Goal: Find specific page/section

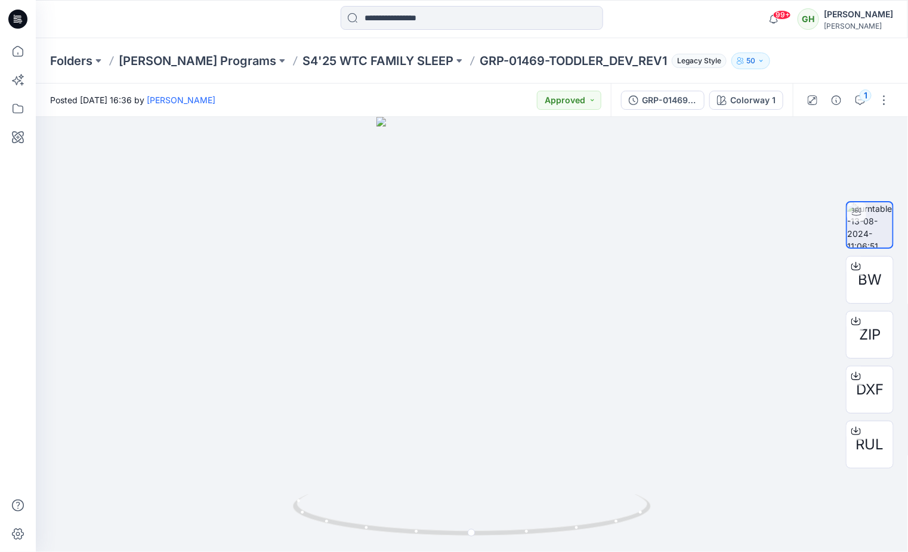
click at [14, 14] on icon at bounding box center [17, 19] width 19 height 19
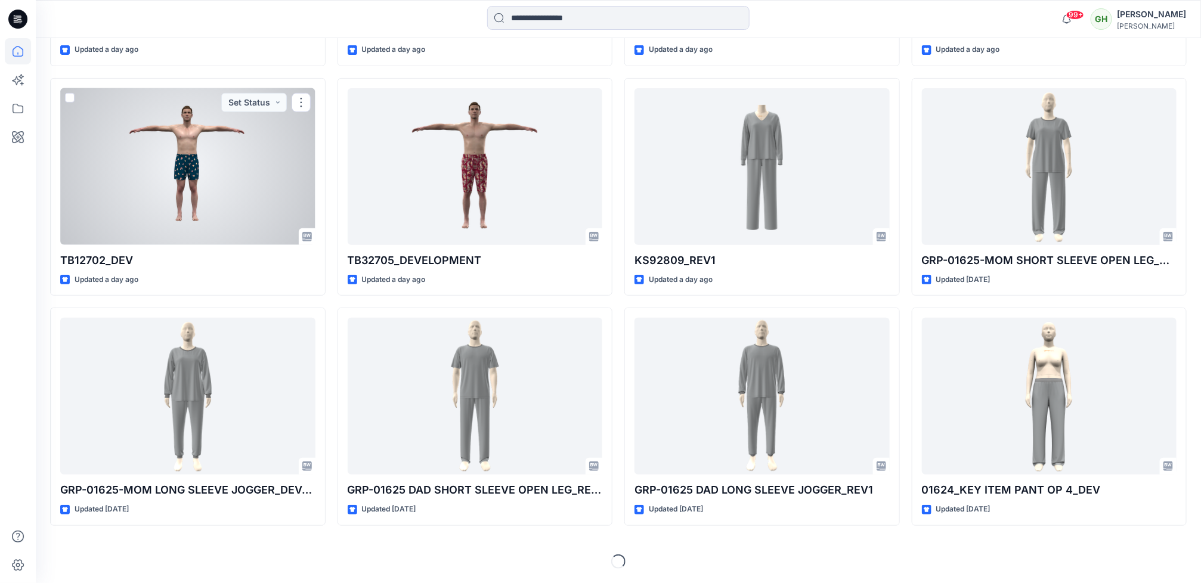
scroll to position [2614, 0]
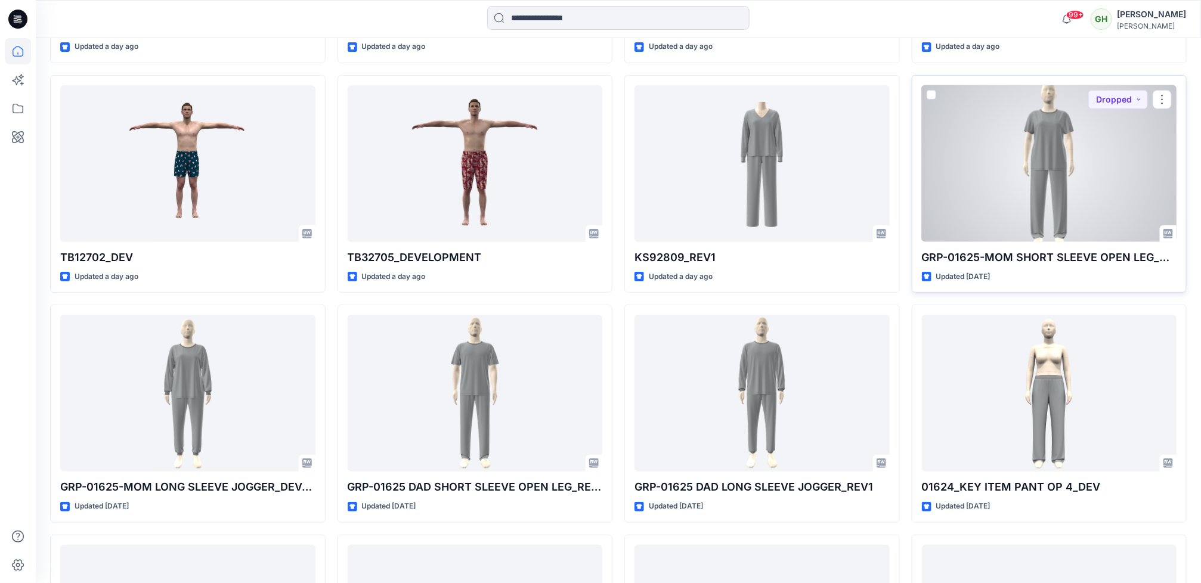
click at [907, 167] on div at bounding box center [1049, 163] width 255 height 157
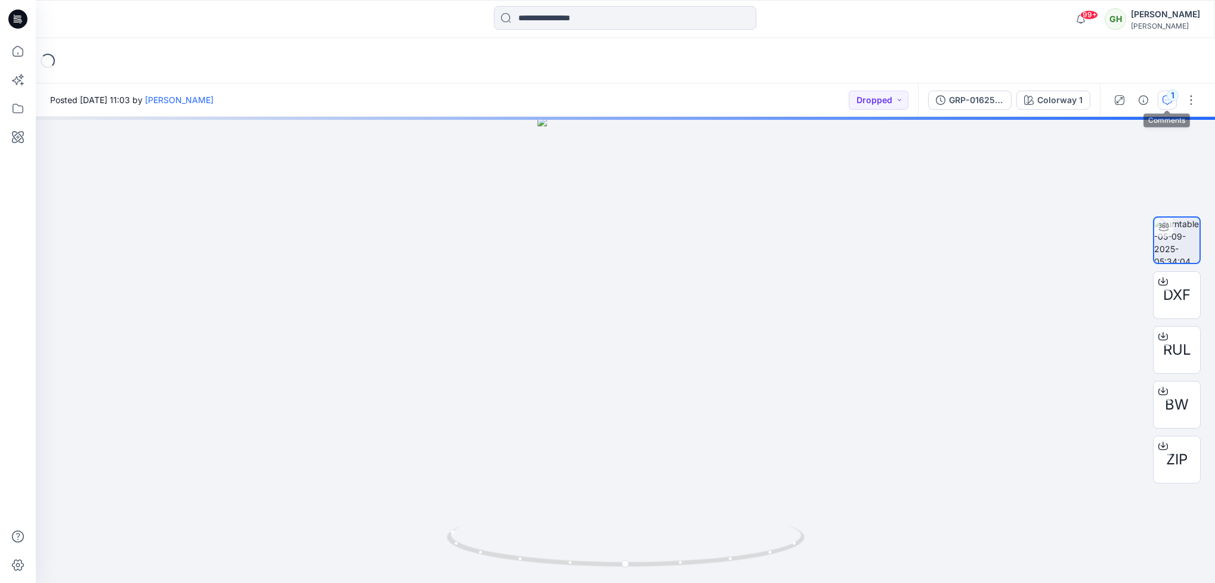
click at [907, 98] on icon "button" at bounding box center [1167, 100] width 10 height 10
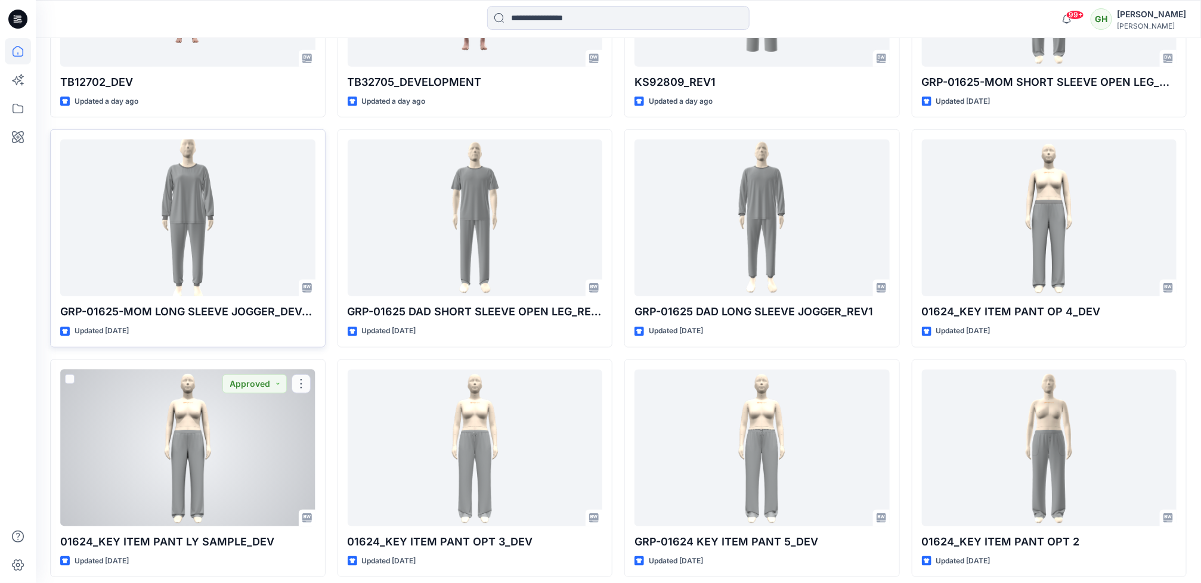
scroll to position [2704, 0]
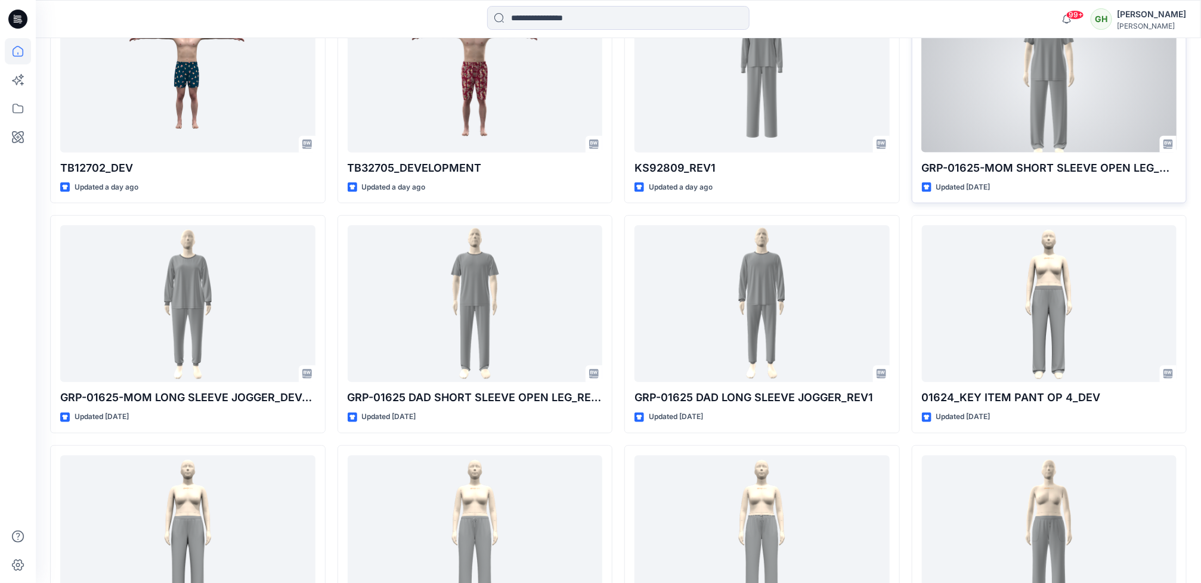
click at [907, 129] on div at bounding box center [1049, 74] width 255 height 157
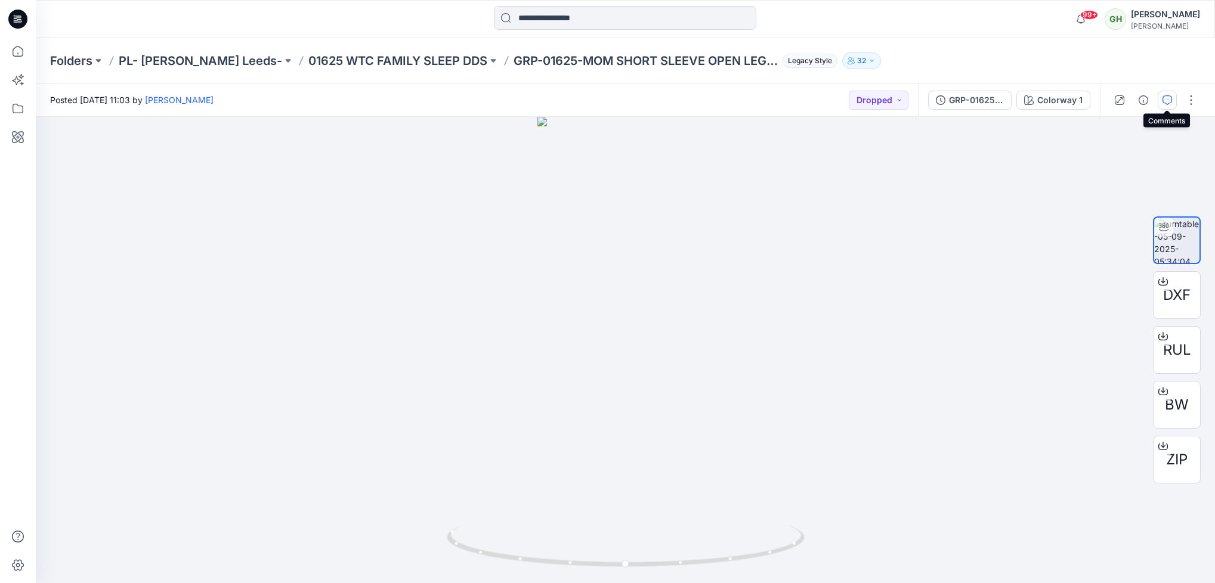
click at [907, 101] on icon "button" at bounding box center [1167, 100] width 10 height 10
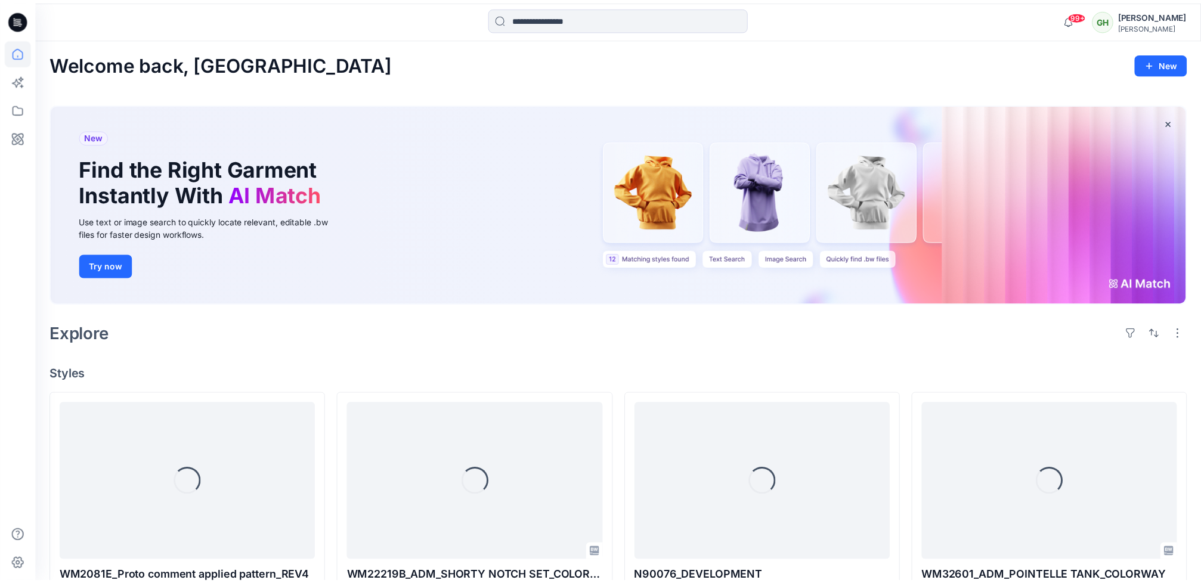
scroll to position [2704, 0]
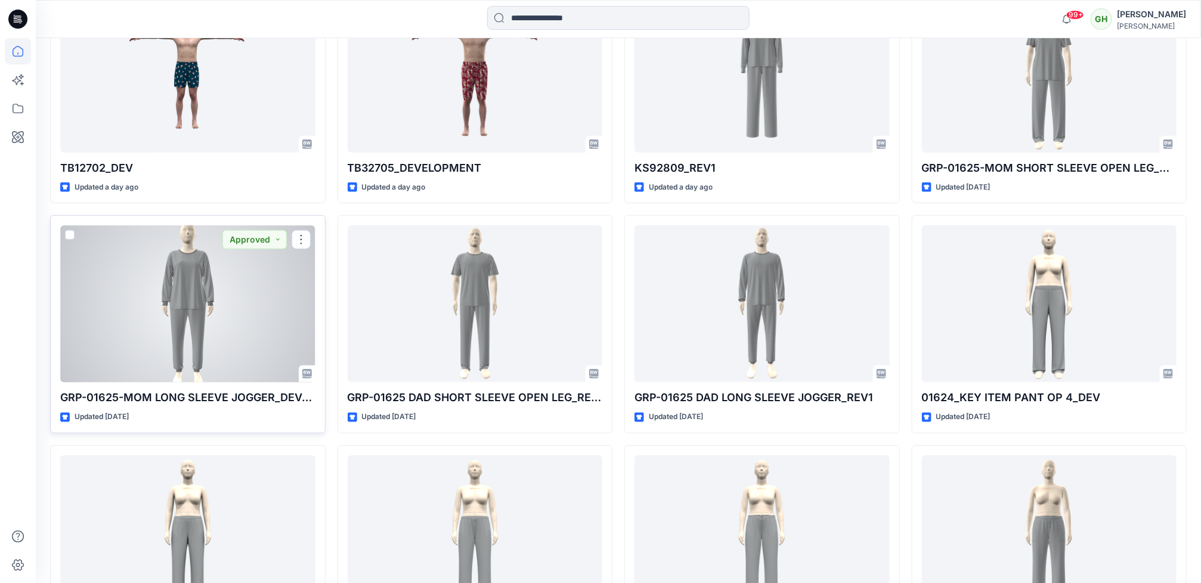
click at [217, 369] on div at bounding box center [187, 303] width 255 height 157
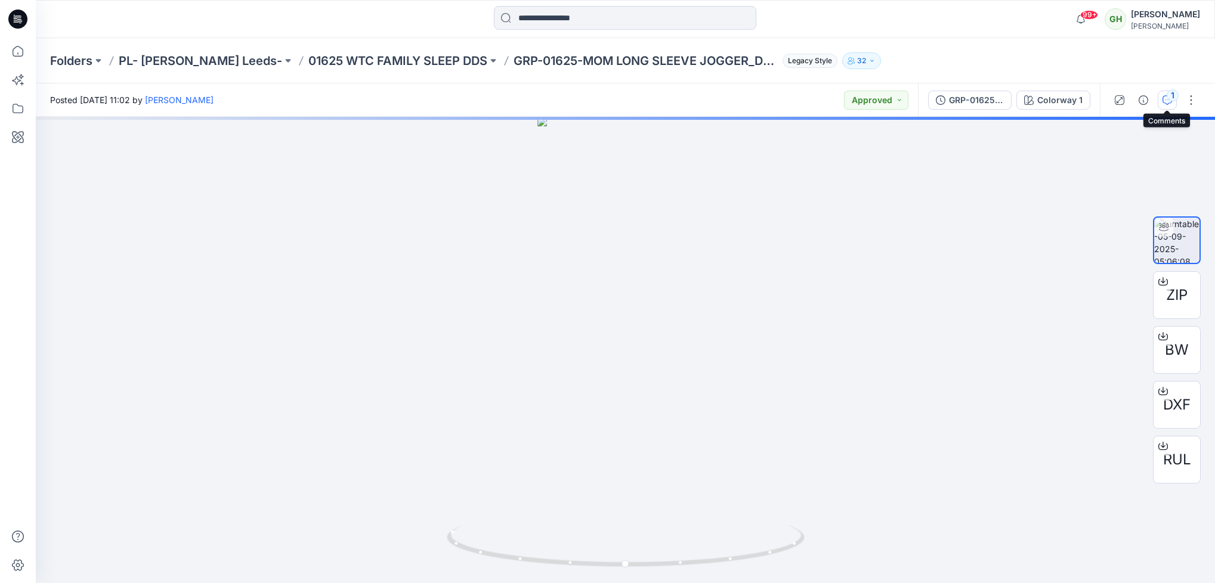
click at [907, 103] on icon "button" at bounding box center [1167, 100] width 10 height 10
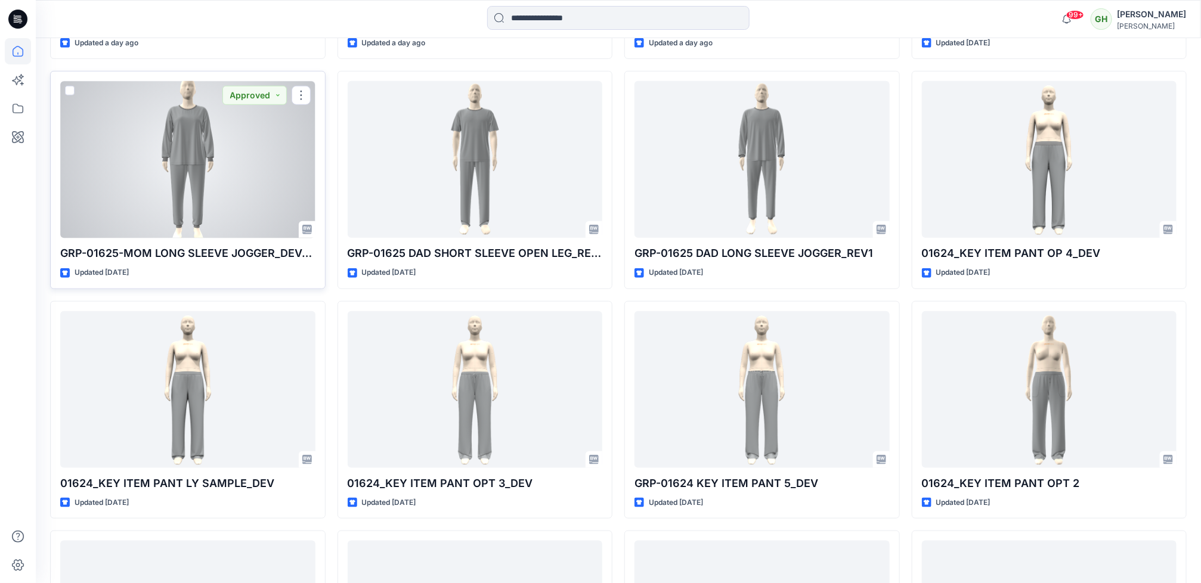
scroll to position [2883, 0]
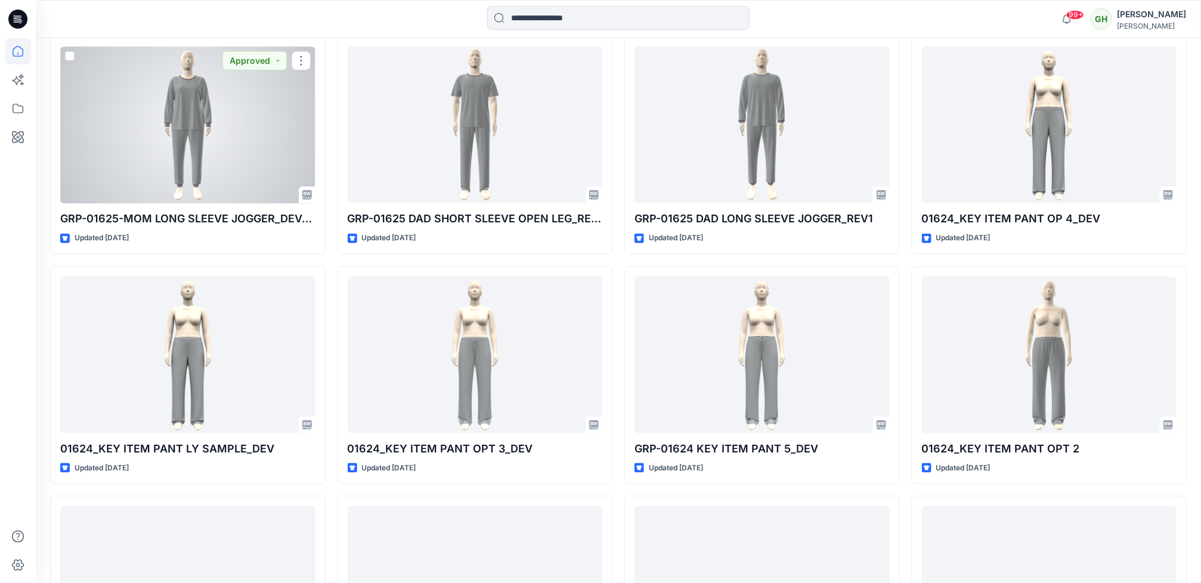
click at [201, 165] on div at bounding box center [187, 125] width 255 height 157
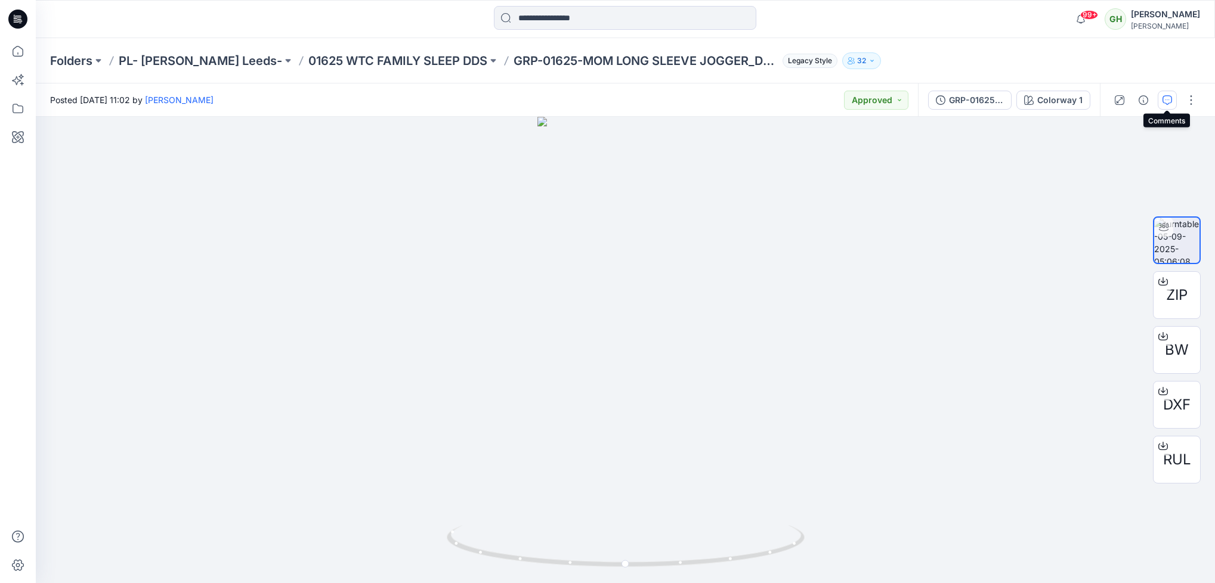
click at [907, 106] on button "button" at bounding box center [1166, 100] width 19 height 19
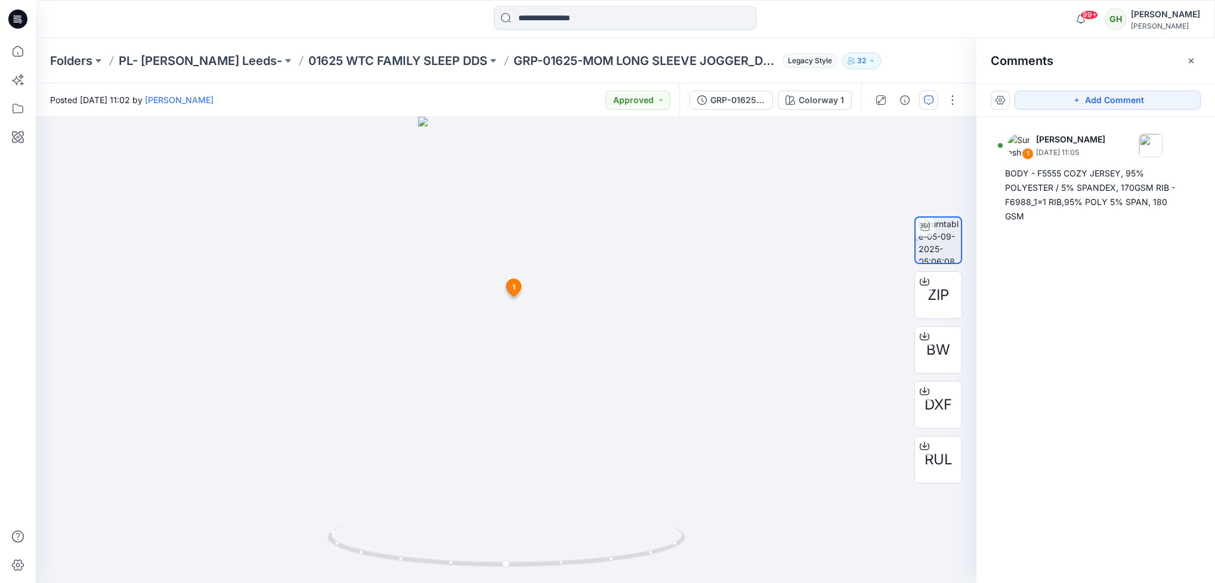
click at [13, 26] on icon at bounding box center [17, 19] width 19 height 19
